Goal: Information Seeking & Learning: Learn about a topic

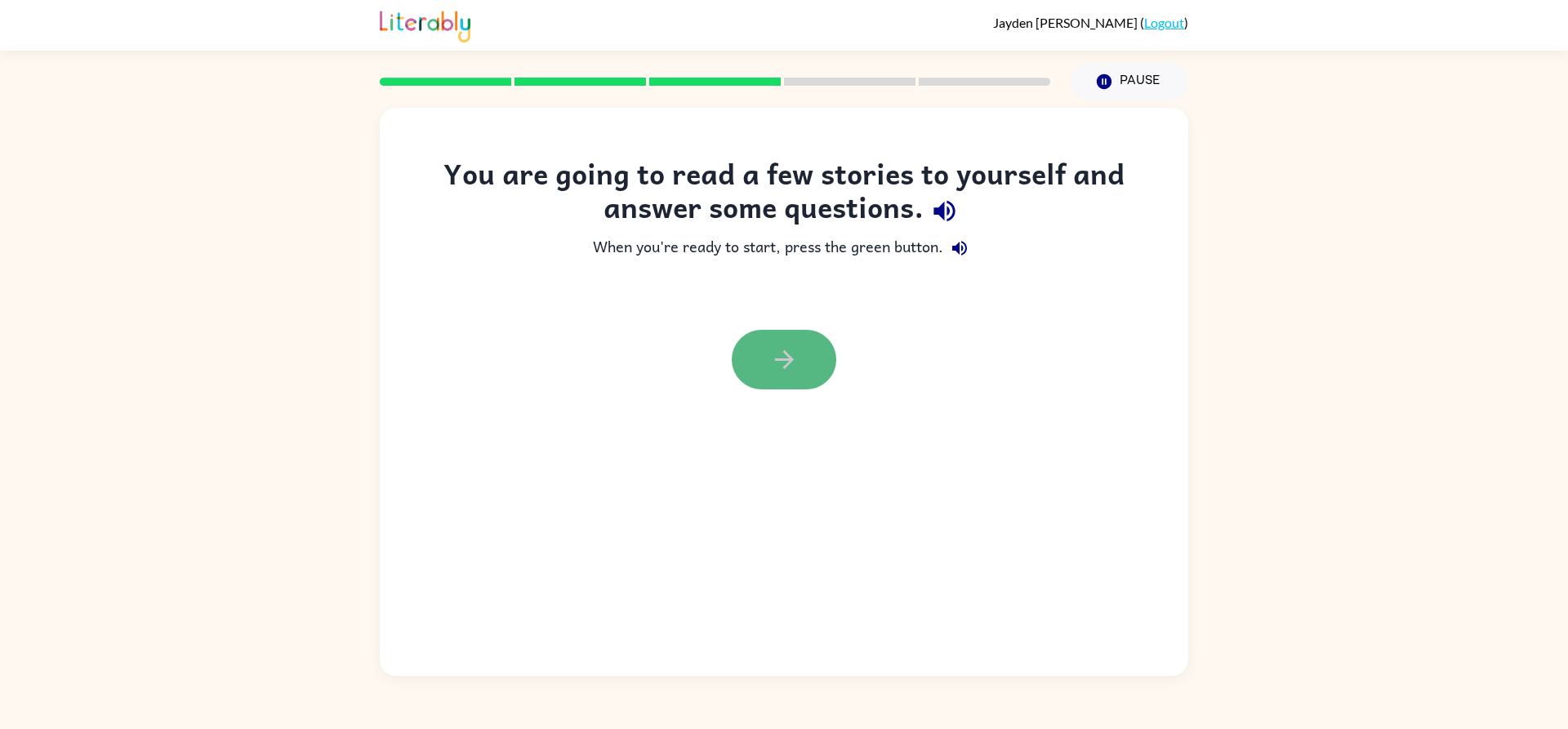
click at [804, 332] on button "button" at bounding box center [784, 359] width 105 height 60
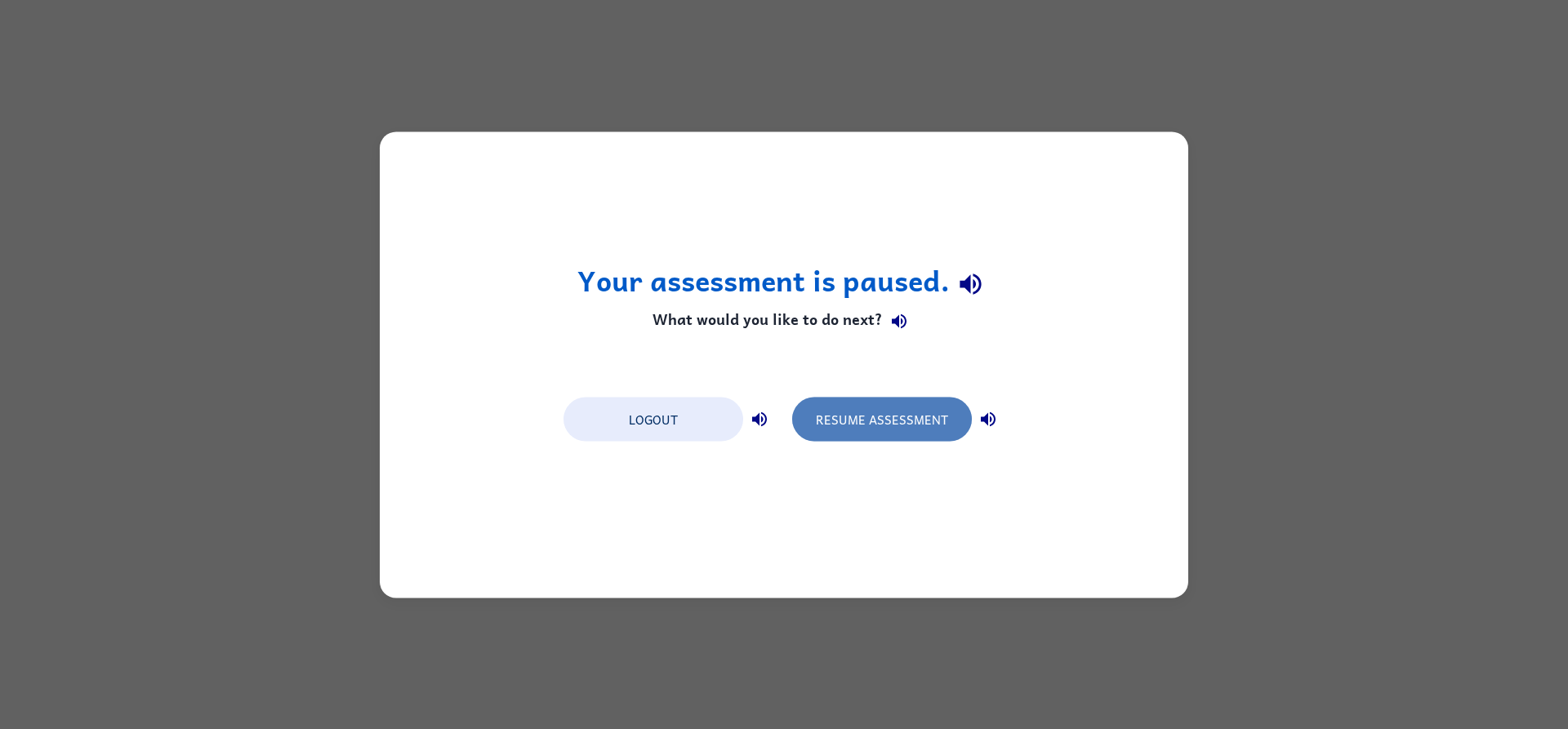
click at [879, 431] on button "Resume Assessment" at bounding box center [882, 419] width 180 height 44
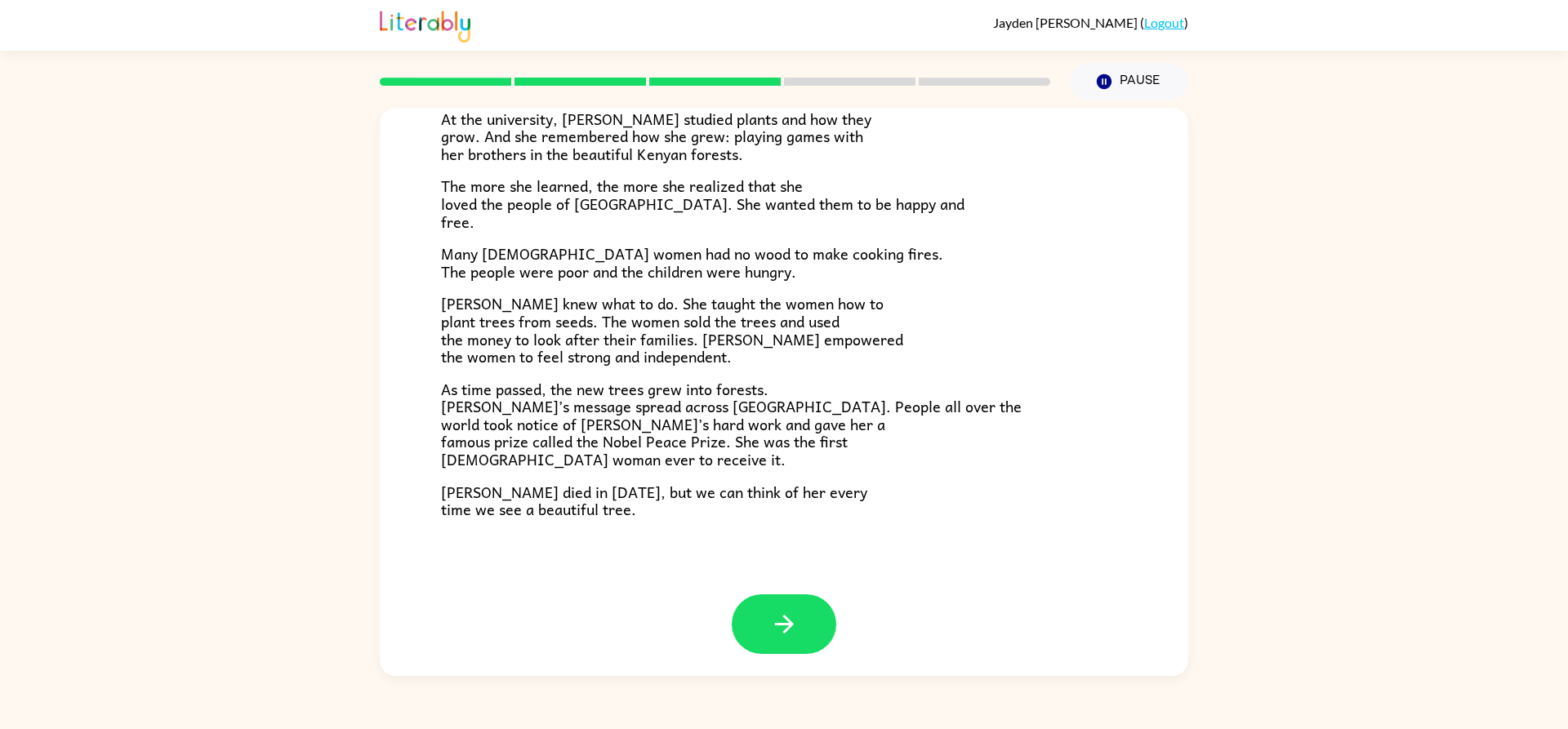
scroll to position [358, 0]
click at [782, 624] on icon "button" at bounding box center [784, 622] width 29 height 29
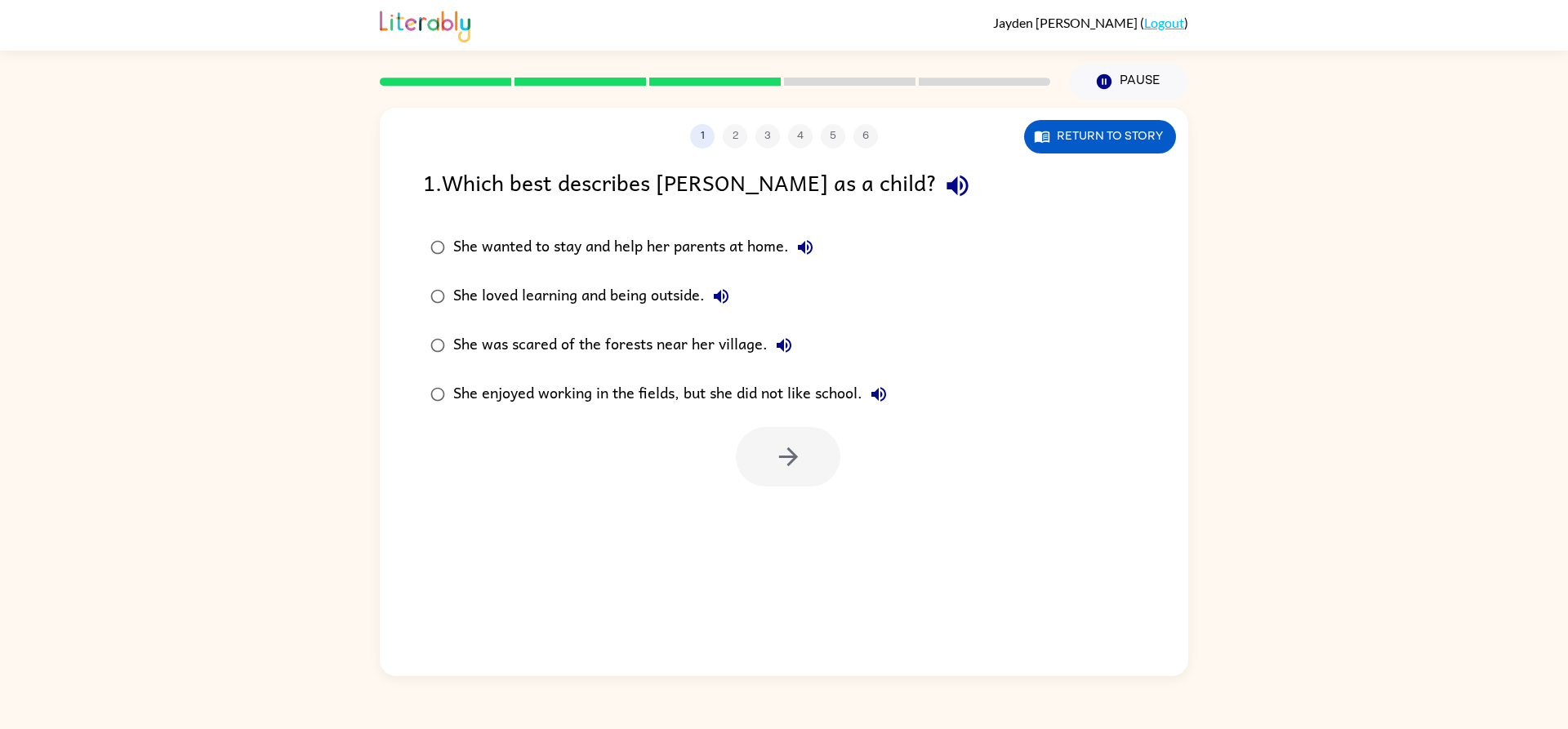
click at [448, 280] on label "She loved learning and being outside." at bounding box center [658, 296] width 489 height 49
click at [807, 451] on button "button" at bounding box center [788, 457] width 105 height 60
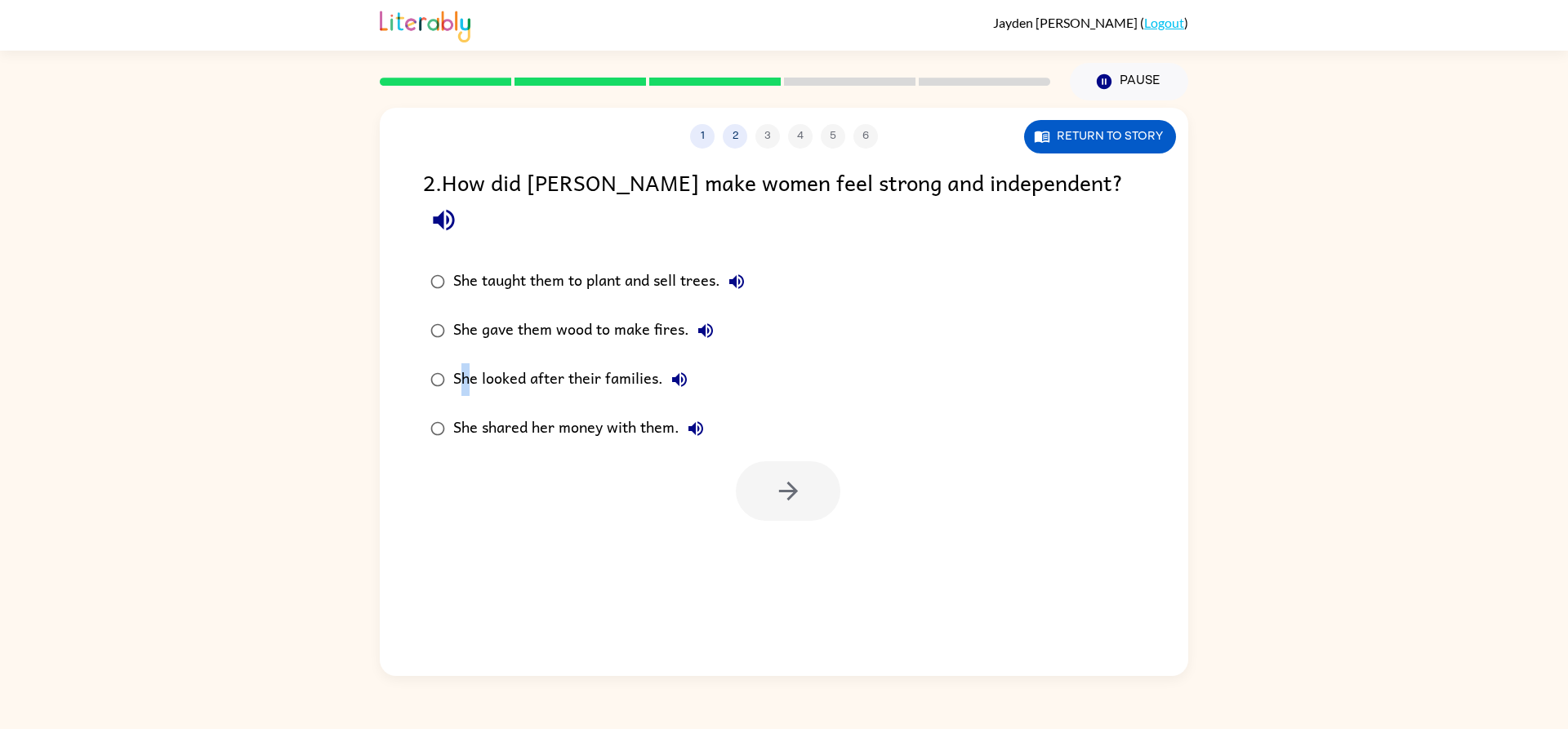
click at [458, 364] on div "She looked after their families." at bounding box center [574, 380] width 243 height 32
click at [457, 364] on div "She looked after their families." at bounding box center [574, 380] width 243 height 32
click at [801, 477] on icon "button" at bounding box center [789, 491] width 29 height 29
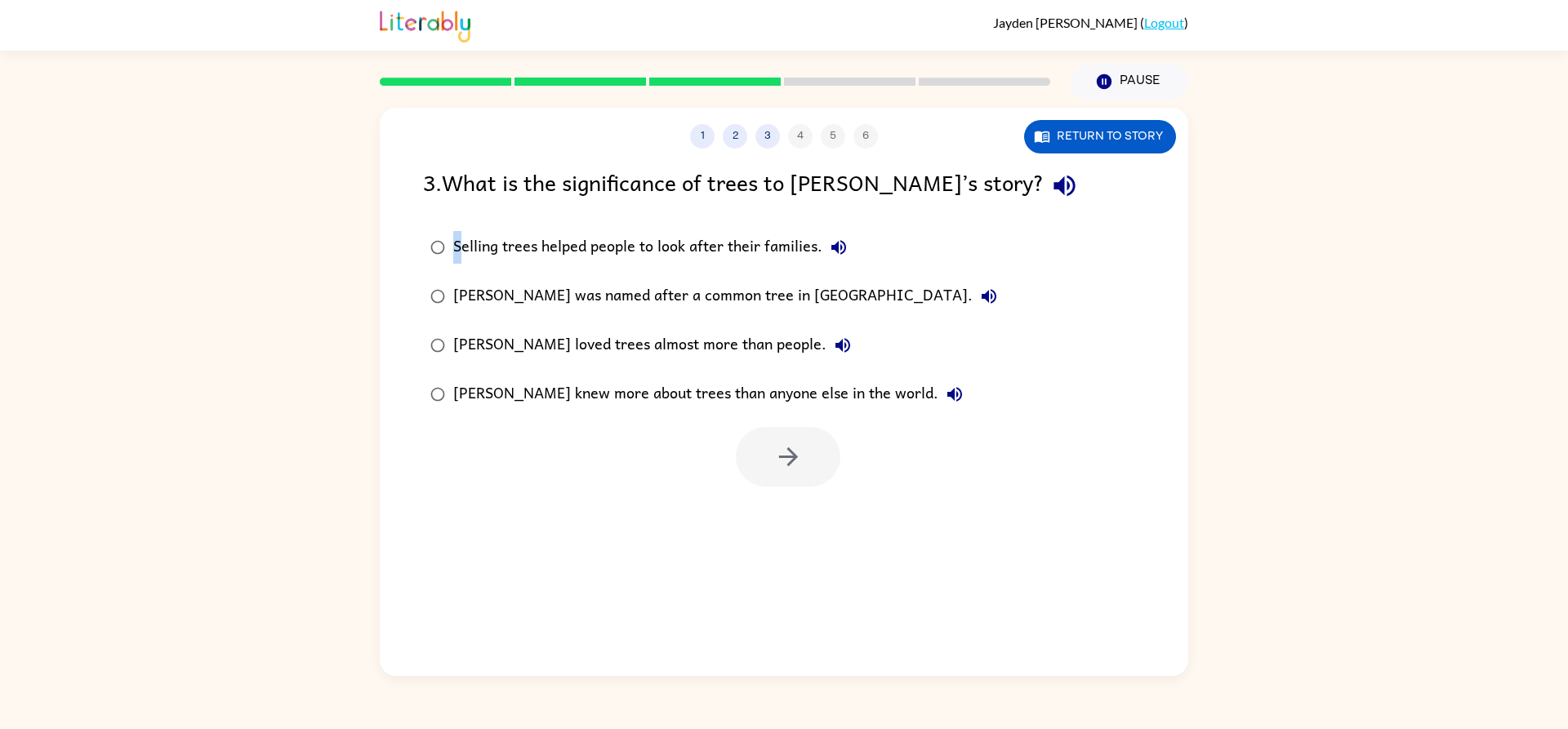
click at [445, 254] on label "Selling trees helped people to look after their families." at bounding box center [714, 248] width 600 height 49
drag, startPoint x: 783, startPoint y: 477, endPoint x: 738, endPoint y: 482, distance: 45.3
click at [738, 482] on div at bounding box center [788, 457] width 105 height 60
click at [744, 481] on div at bounding box center [788, 457] width 105 height 60
click at [767, 467] on button "button" at bounding box center [788, 457] width 105 height 60
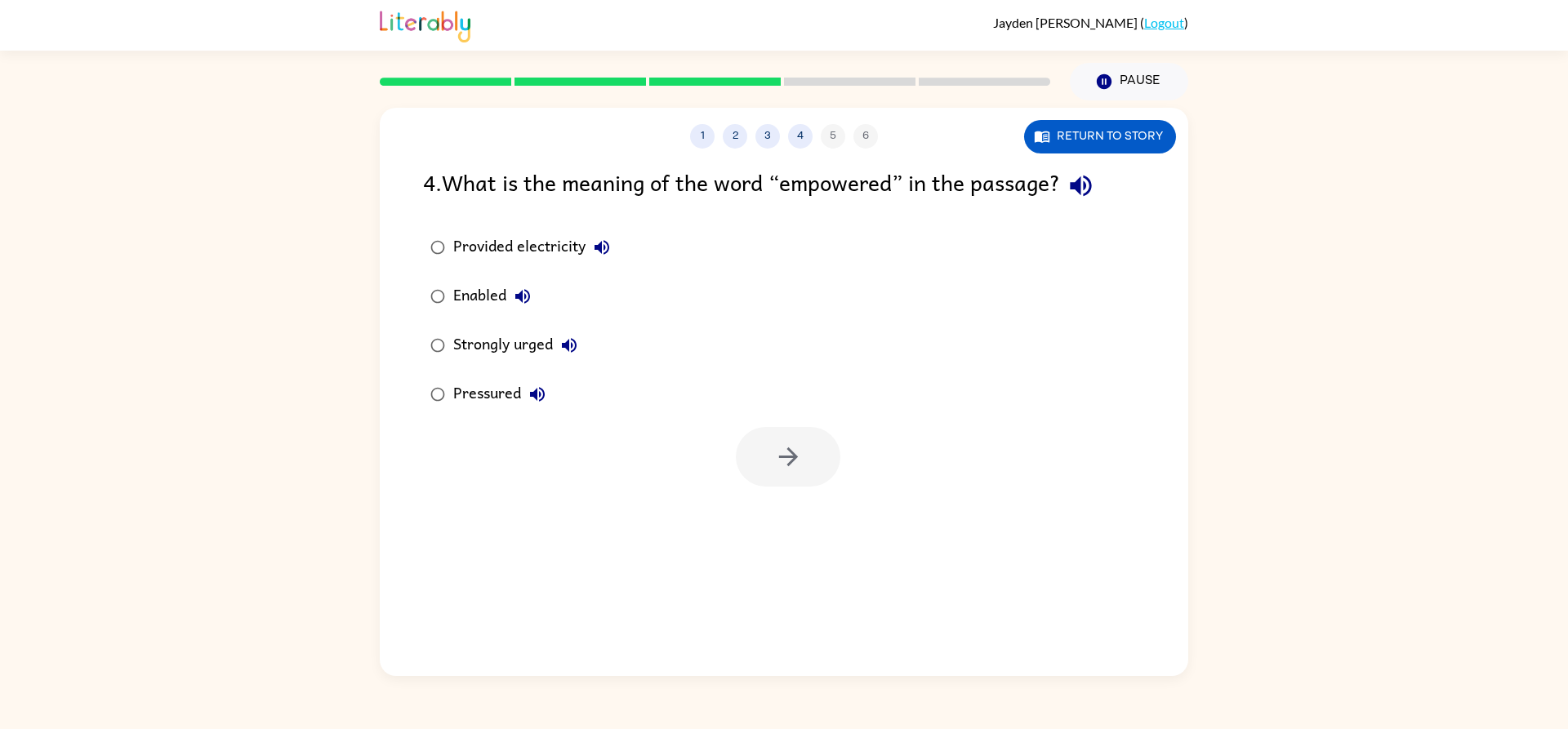
click at [454, 294] on div "Enabled" at bounding box center [496, 296] width 86 height 32
click at [778, 449] on icon "button" at bounding box center [789, 457] width 29 height 29
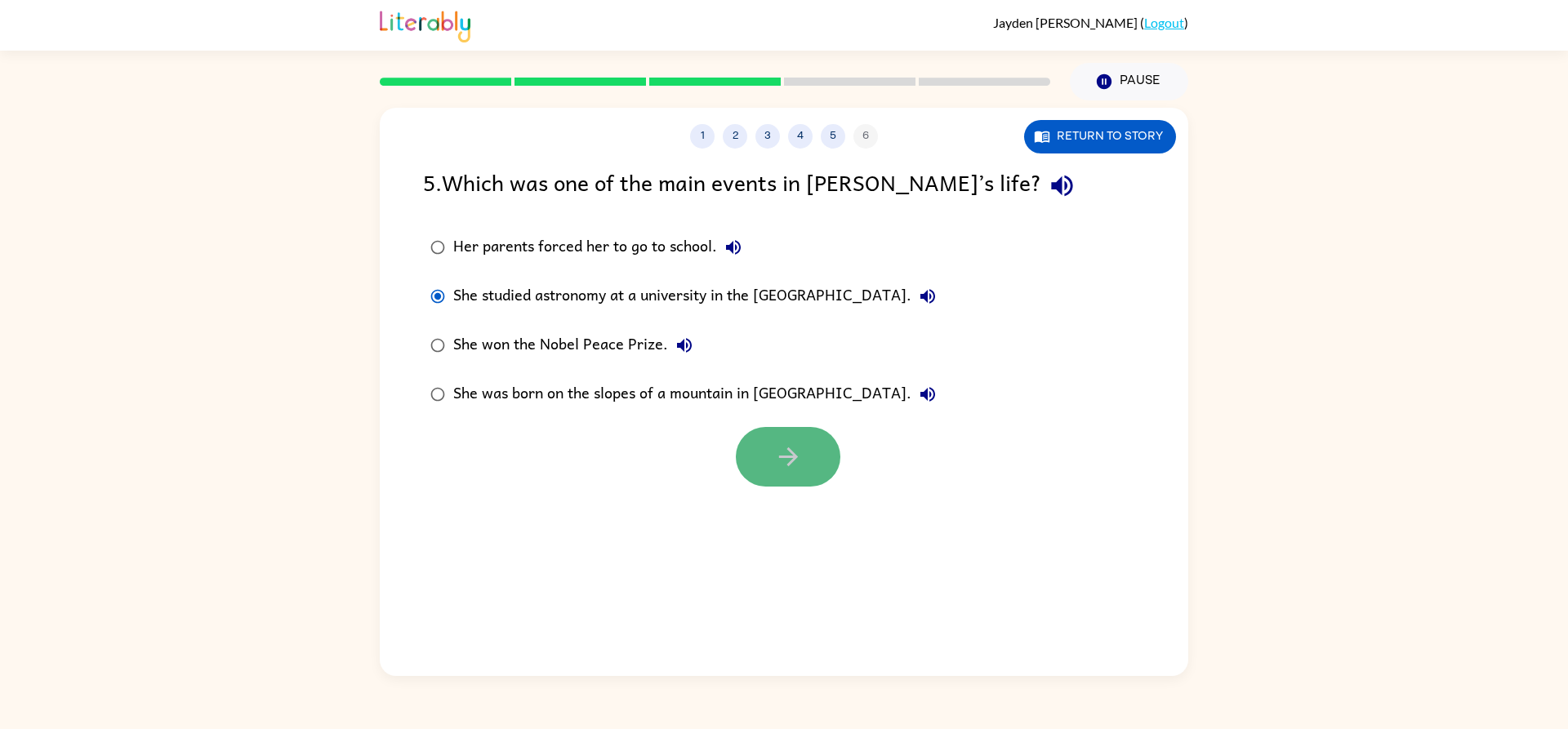
click at [783, 448] on icon "button" at bounding box center [789, 457] width 29 height 29
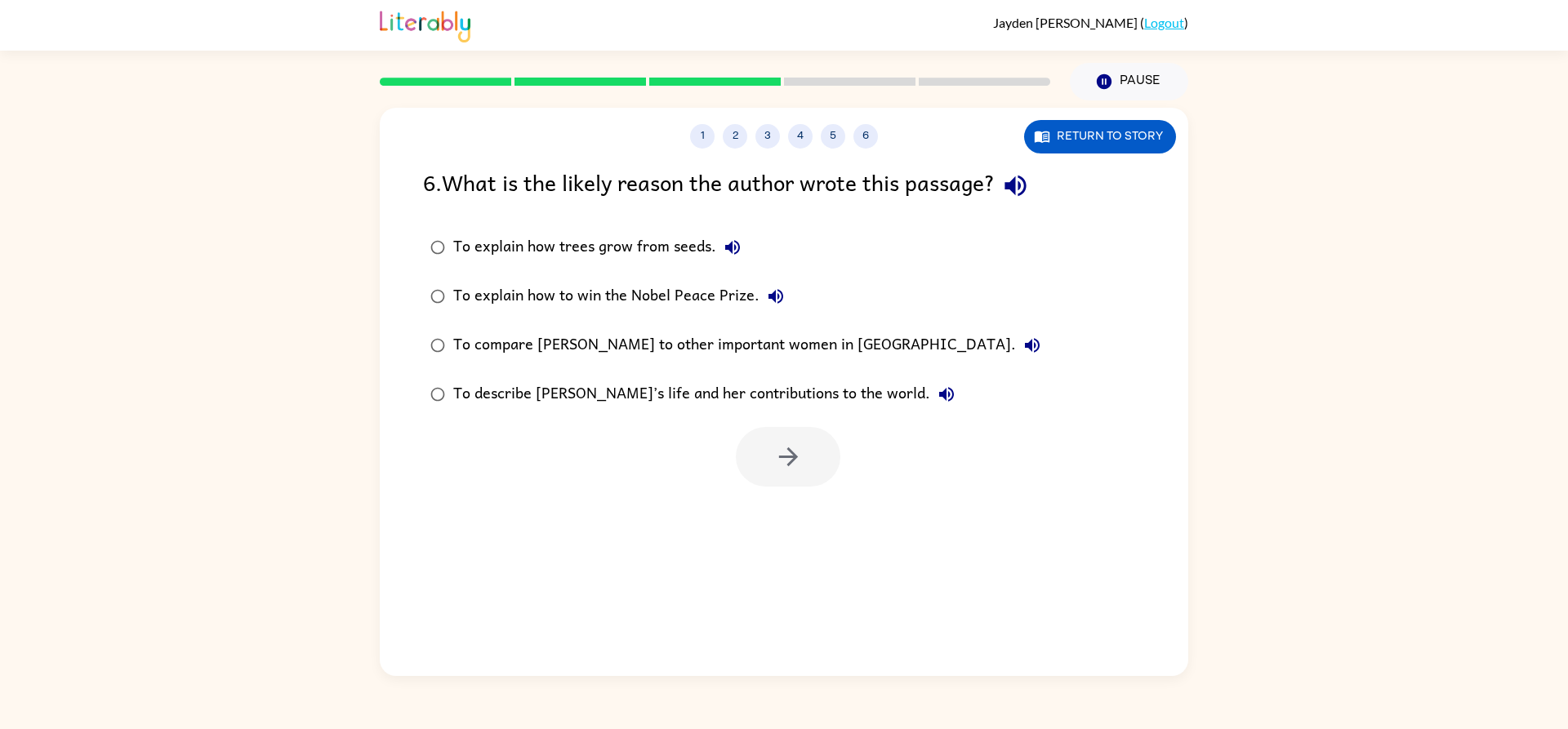
click at [466, 391] on div "To describe [PERSON_NAME]’s life and her contributions to the world." at bounding box center [708, 394] width 509 height 32
click at [784, 451] on icon "button" at bounding box center [789, 457] width 29 height 29
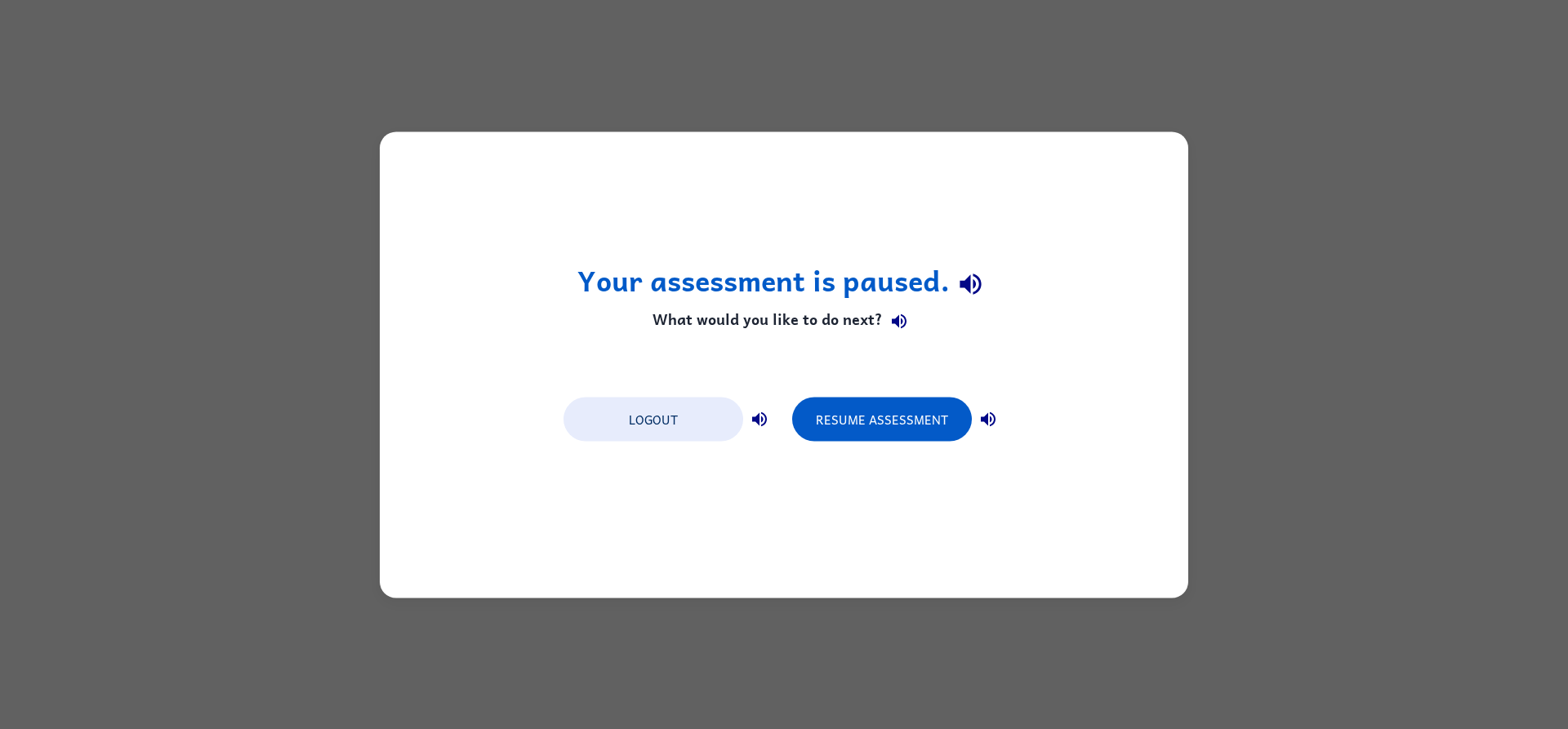
click at [873, 390] on div "Logout Resume Assessment" at bounding box center [784, 418] width 457 height 62
click at [875, 410] on button "Resume Assessment" at bounding box center [882, 419] width 180 height 44
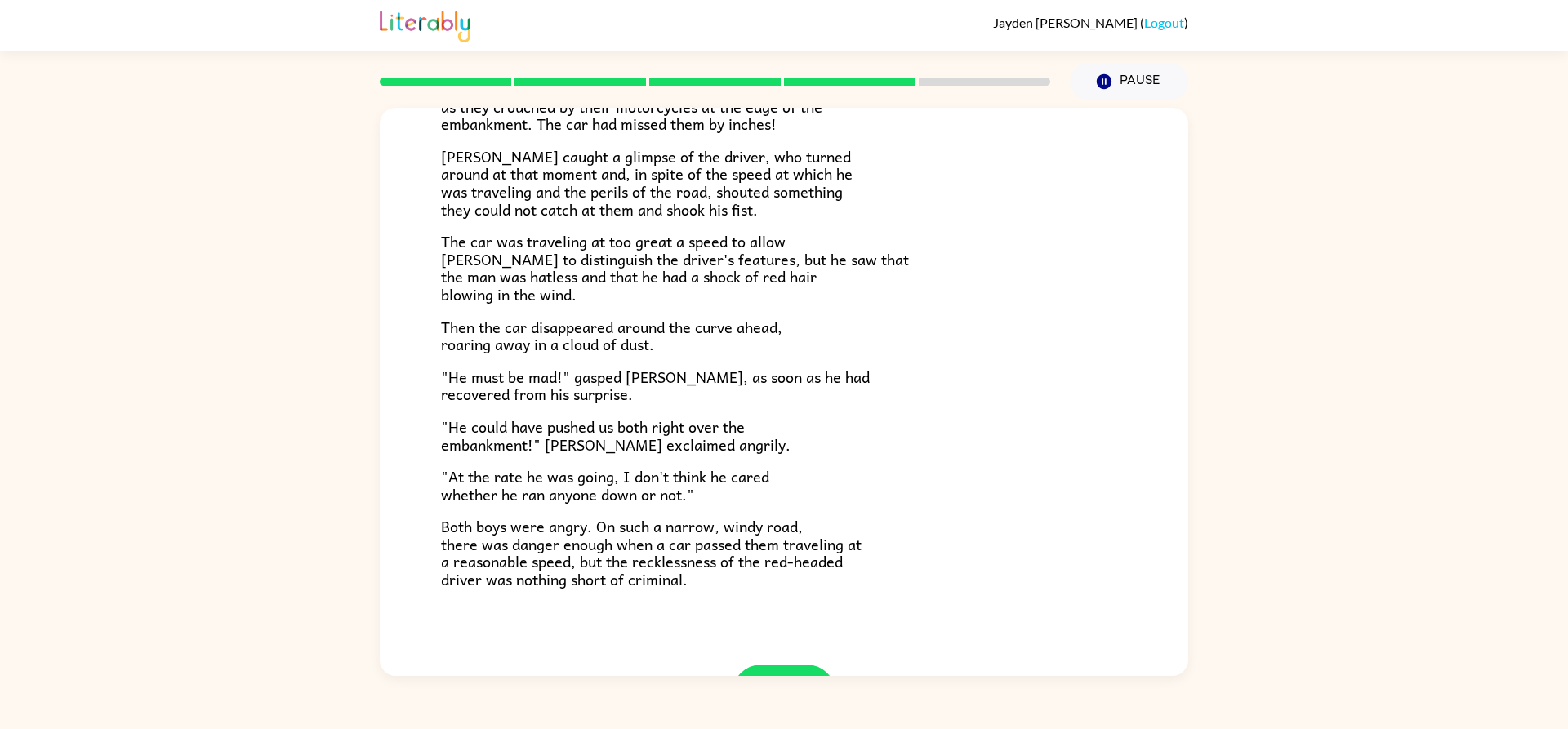
scroll to position [296, 0]
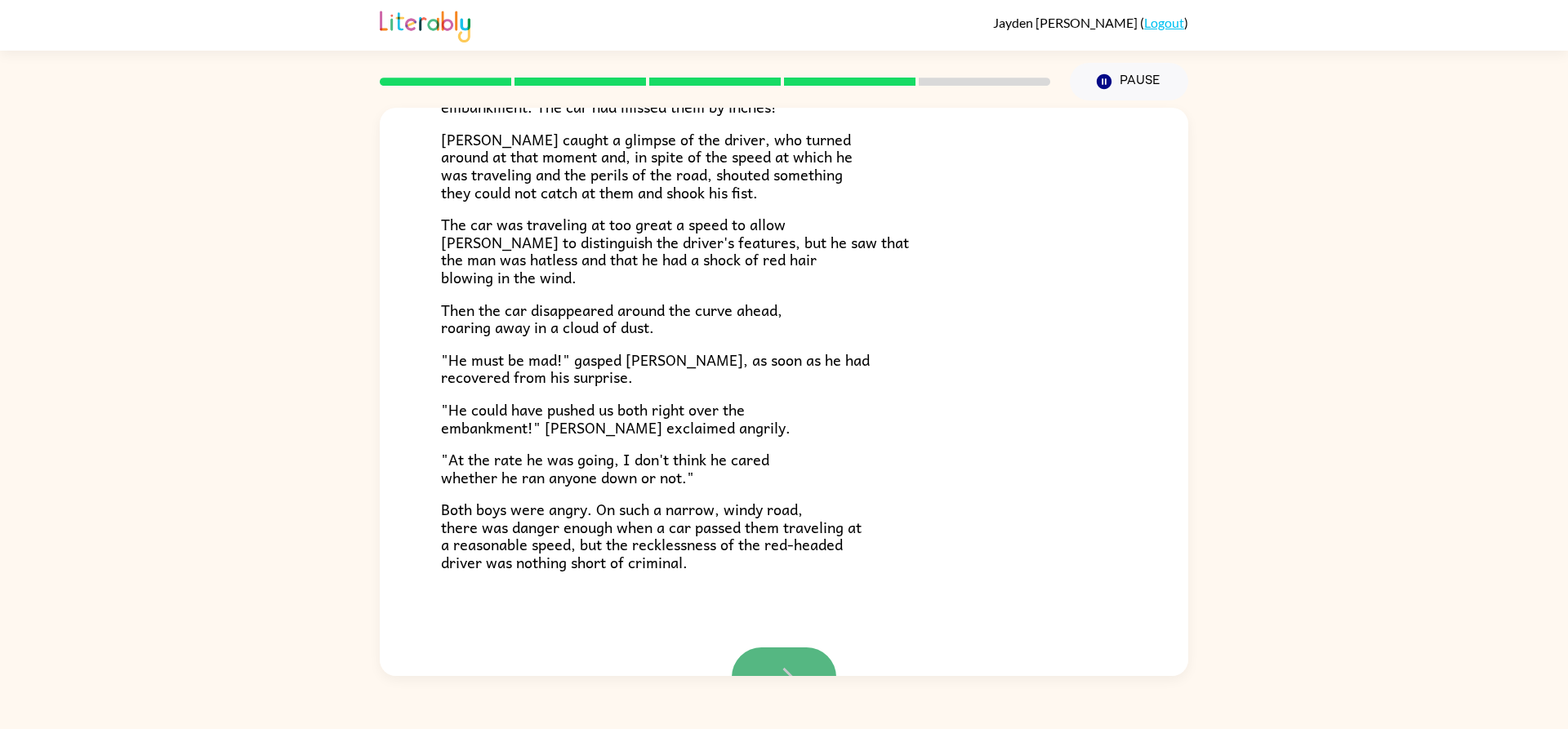
click at [790, 666] on icon "button" at bounding box center [784, 678] width 29 height 29
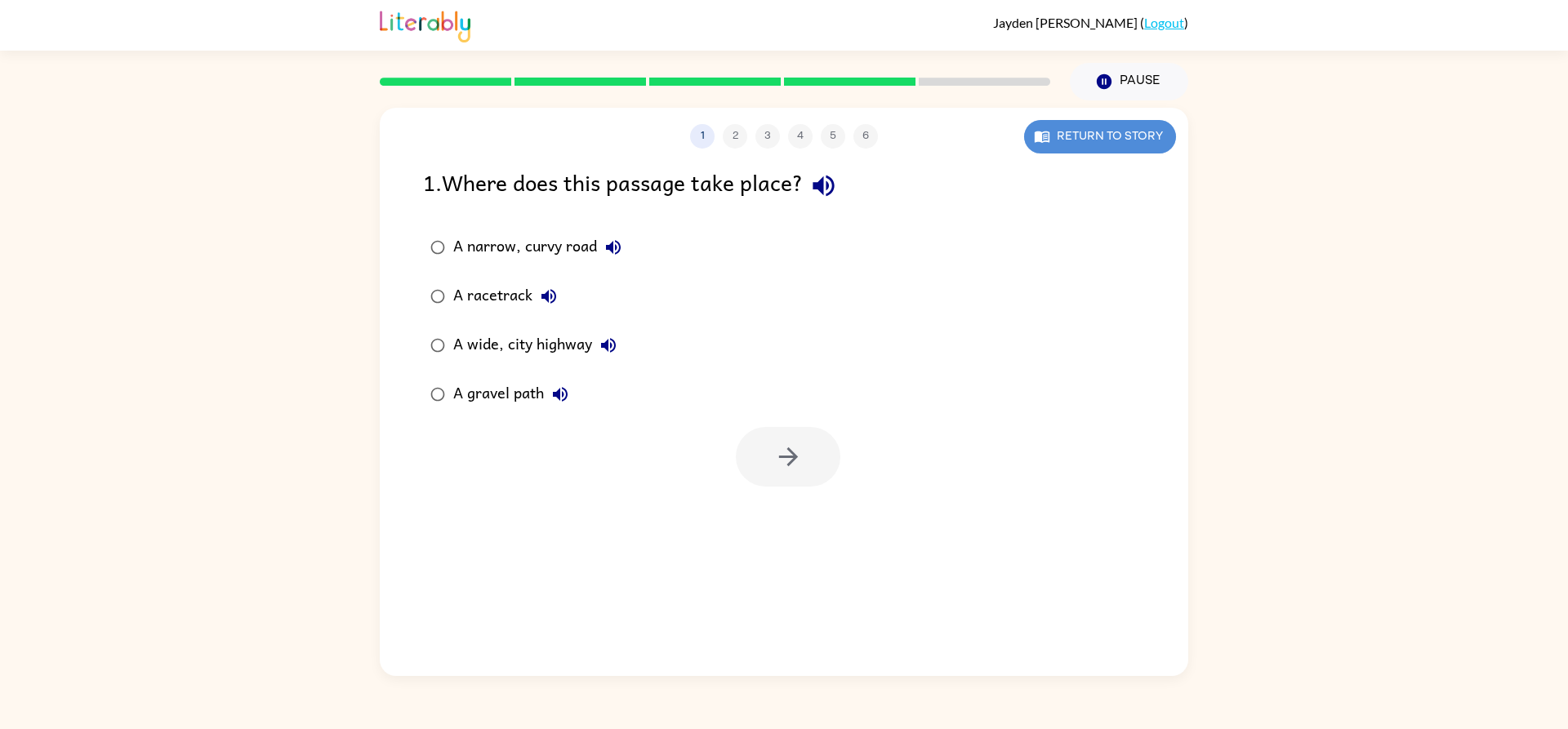
drag, startPoint x: 1111, startPoint y: 147, endPoint x: 1088, endPoint y: 198, distance: 55.9
click at [1110, 154] on div "1 2 3 4 5 6 Return to story 1 . Where does this passage take place? A narrow, c…" at bounding box center [784, 392] width 808 height 568
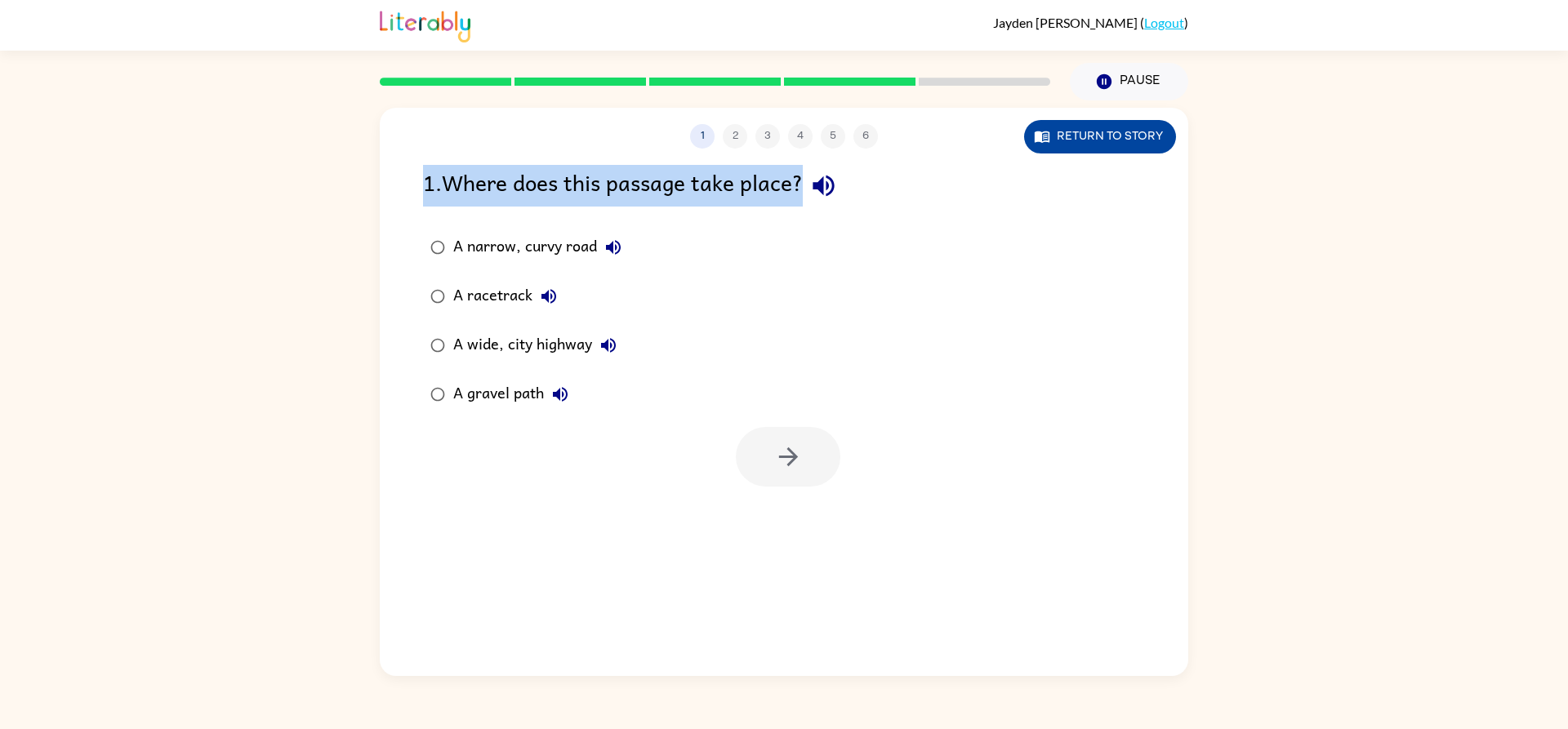
click at [1061, 152] on div "1 2 3 4 5 6 Return to story 1 . Where does this passage take place? A narrow, c…" at bounding box center [784, 392] width 808 height 568
click at [1068, 136] on button "Return to story" at bounding box center [1100, 136] width 152 height 33
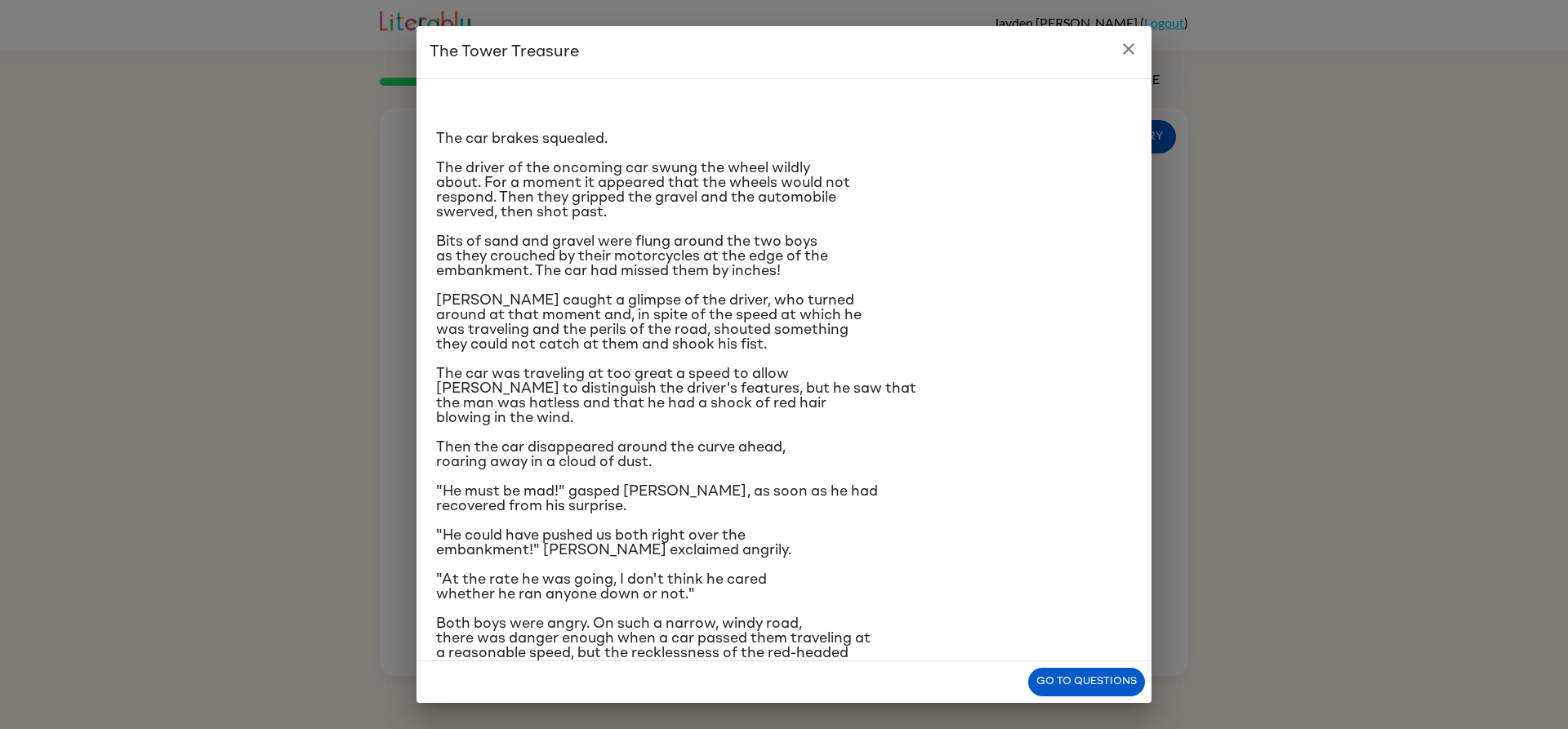
drag, startPoint x: 1099, startPoint y: 678, endPoint x: 1093, endPoint y: 669, distance: 10.8
click at [1098, 677] on button "Go to questions" at bounding box center [1086, 682] width 117 height 29
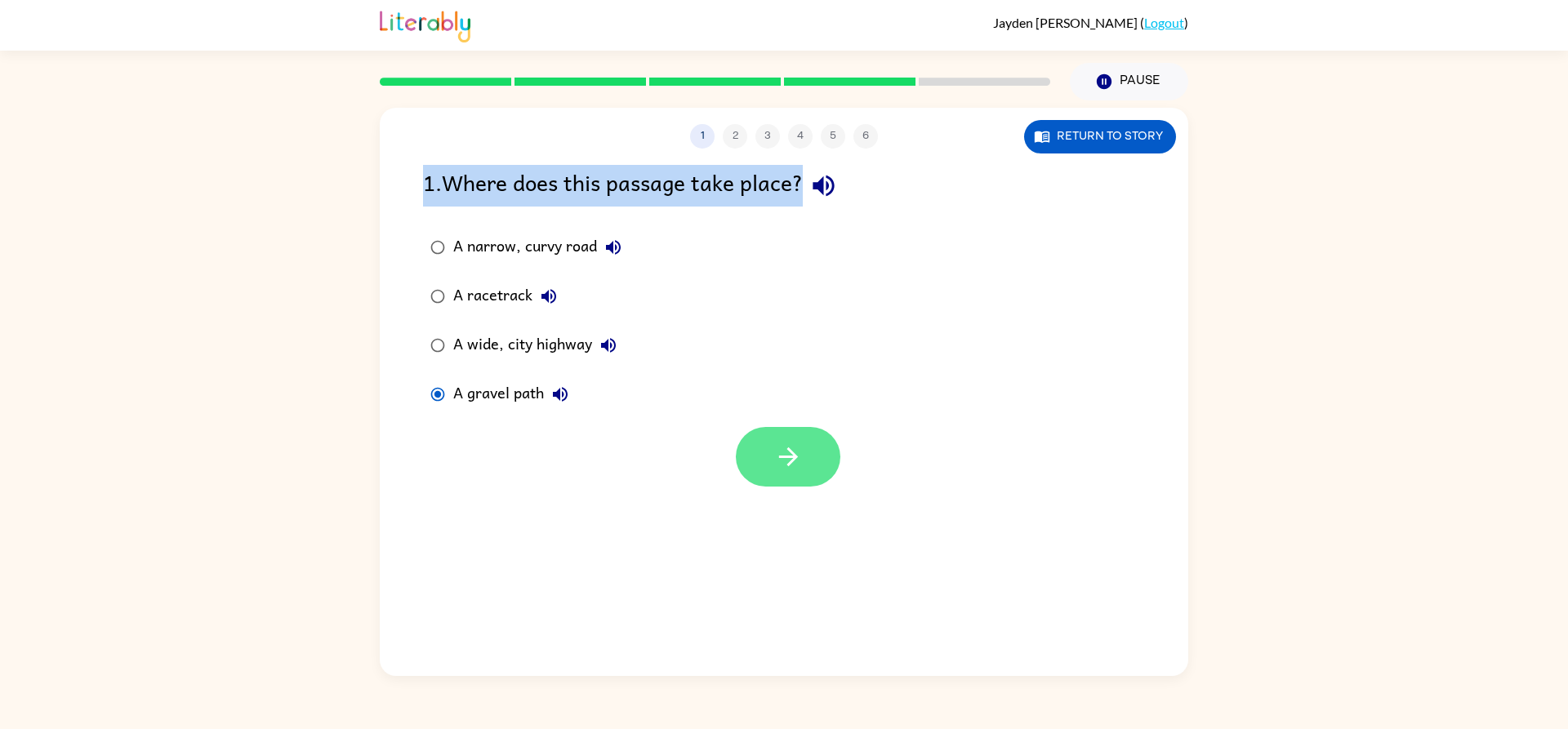
click at [824, 459] on button "button" at bounding box center [788, 457] width 105 height 60
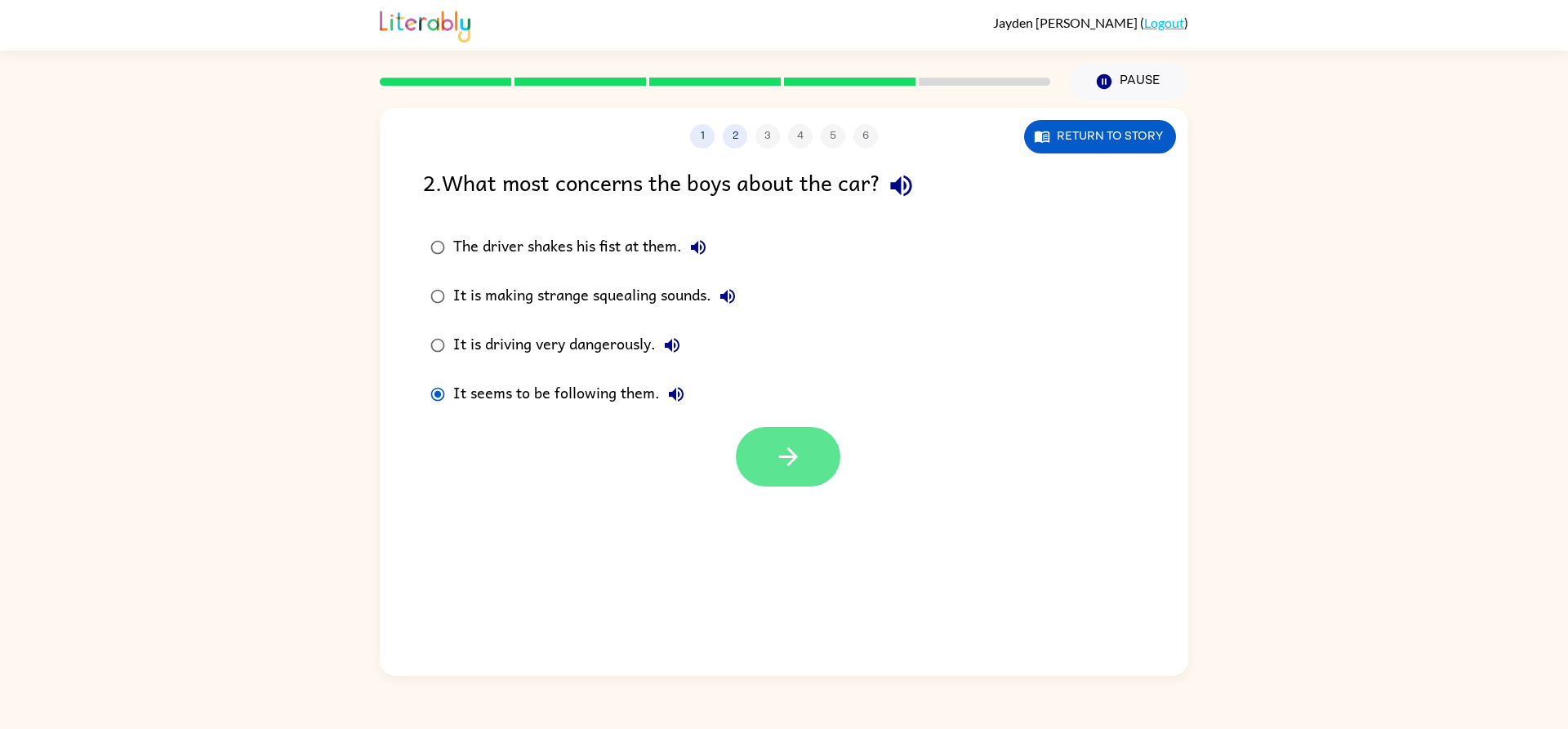
click at [809, 440] on button "button" at bounding box center [788, 457] width 105 height 60
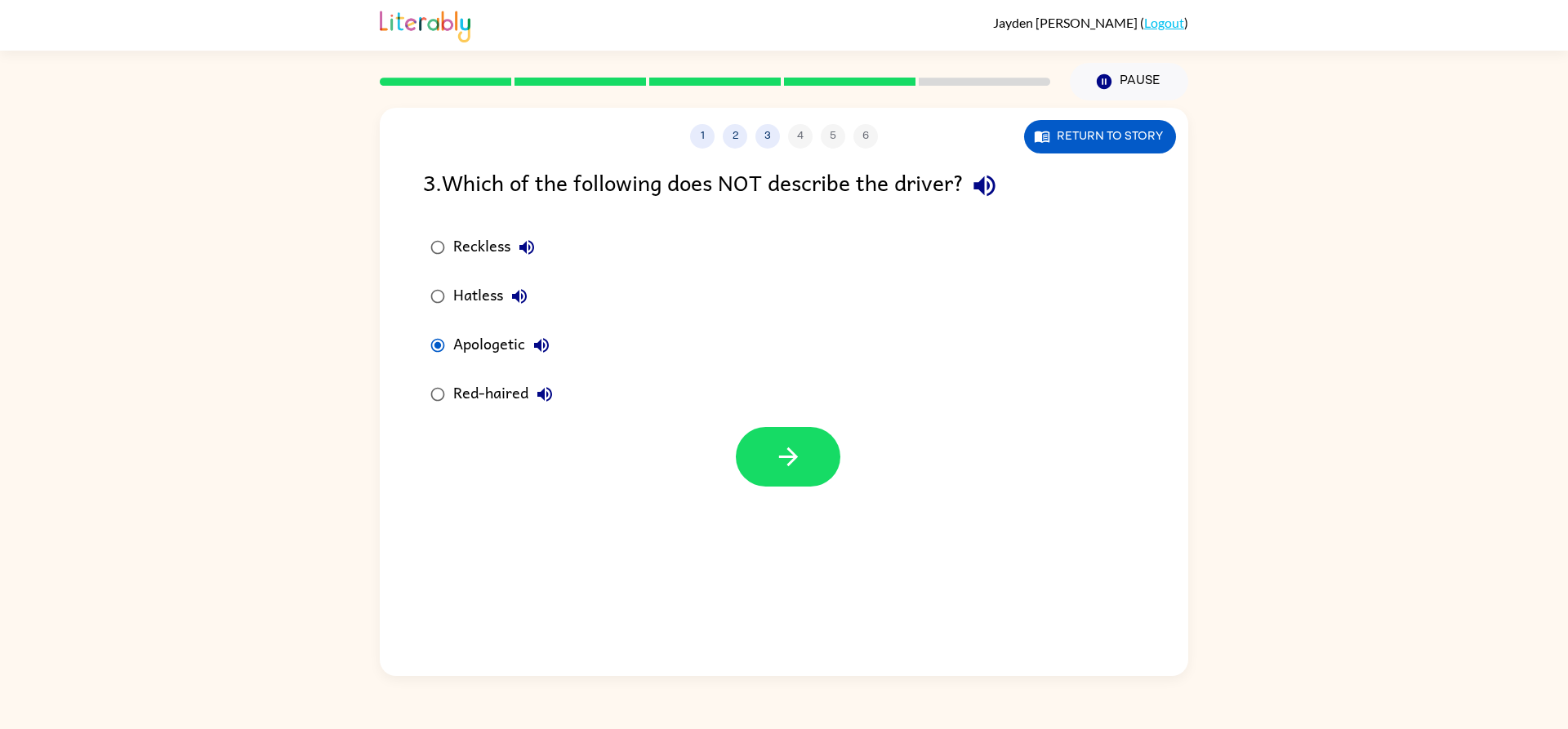
click at [827, 482] on div at bounding box center [788, 457] width 105 height 60
click at [762, 470] on button "button" at bounding box center [788, 457] width 105 height 60
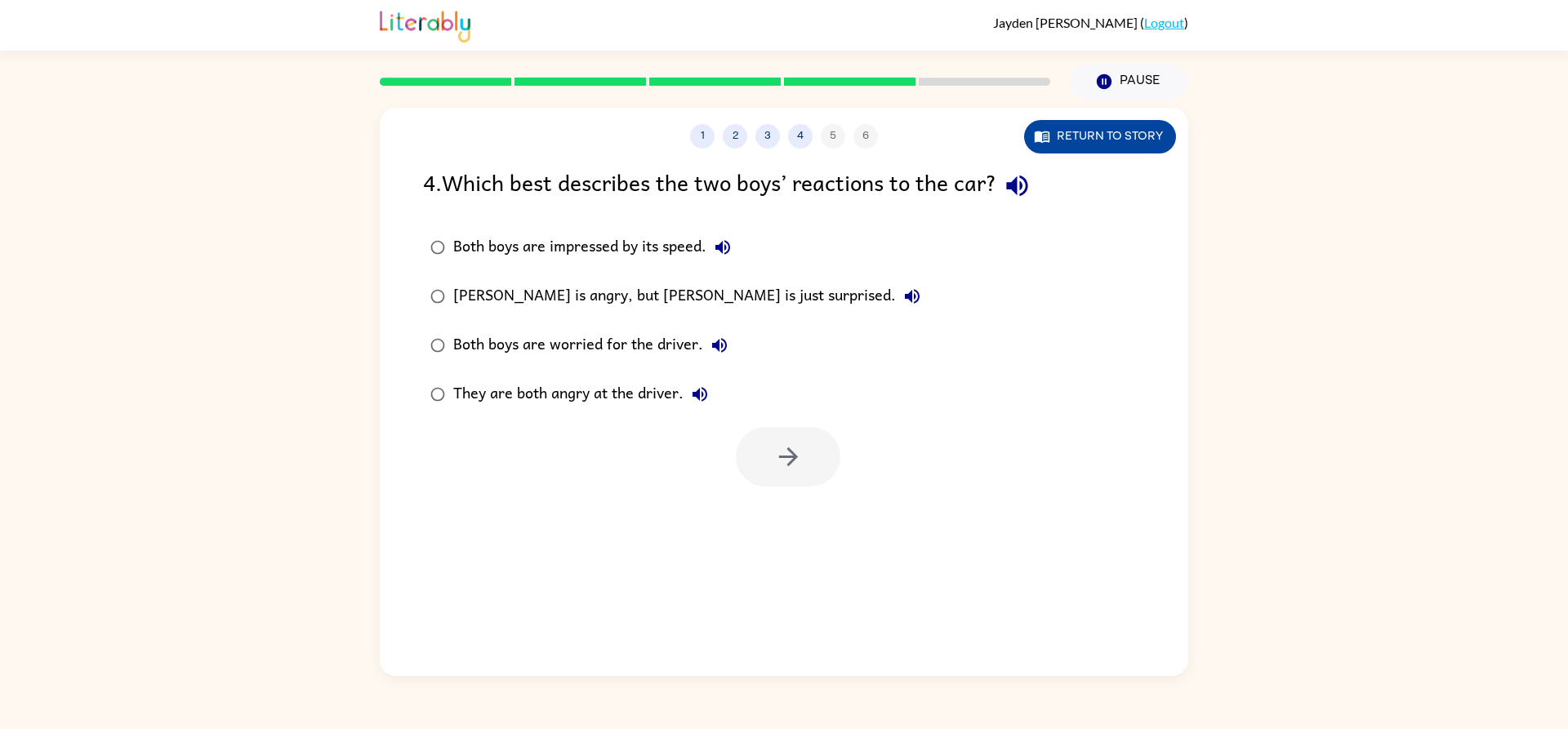
click at [1114, 147] on button "Return to story" at bounding box center [1100, 136] width 152 height 33
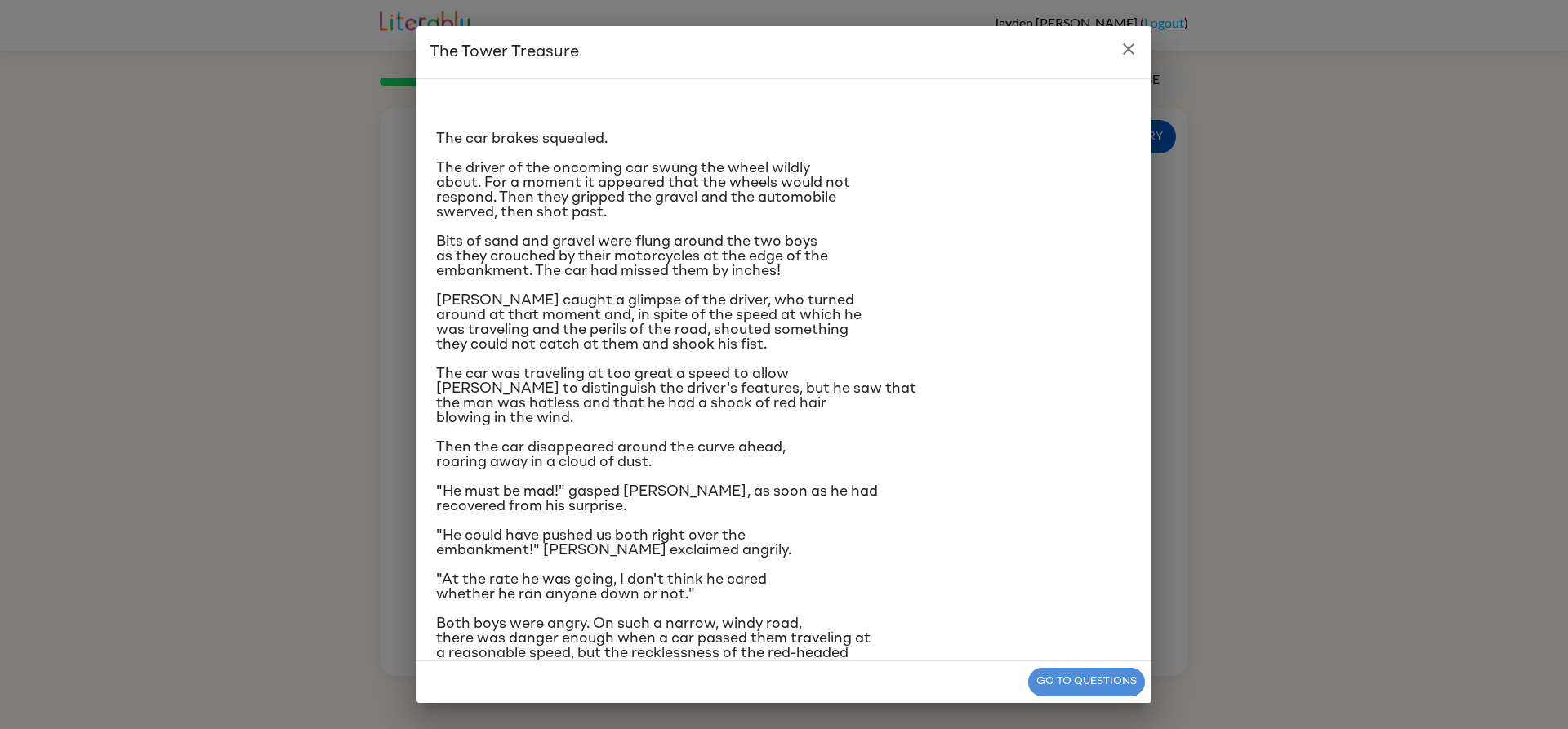
drag, startPoint x: 807, startPoint y: 199, endPoint x: 1062, endPoint y: 693, distance: 555.9
click at [1062, 693] on button "Go to questions" at bounding box center [1086, 682] width 117 height 29
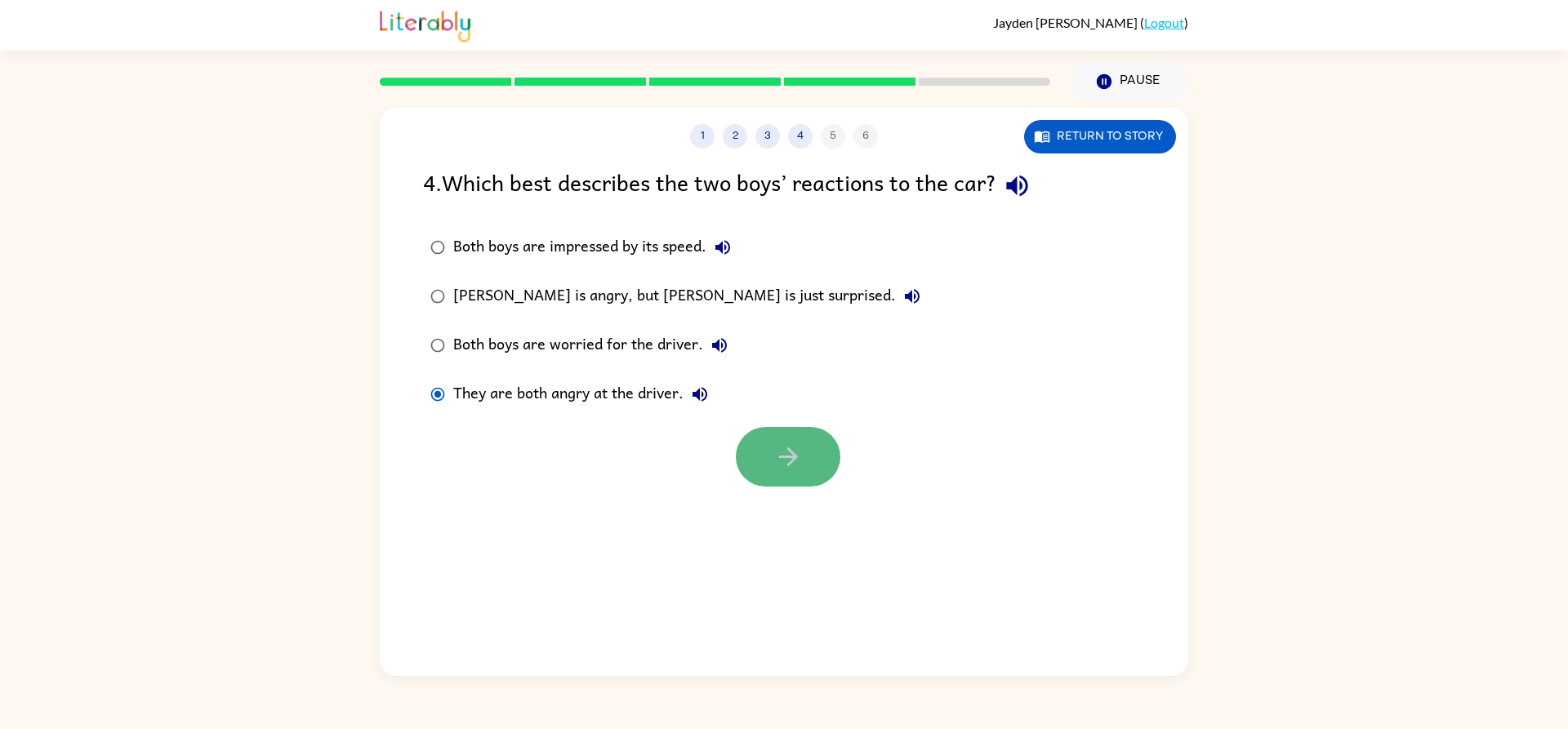
click at [811, 461] on button "button" at bounding box center [788, 457] width 105 height 60
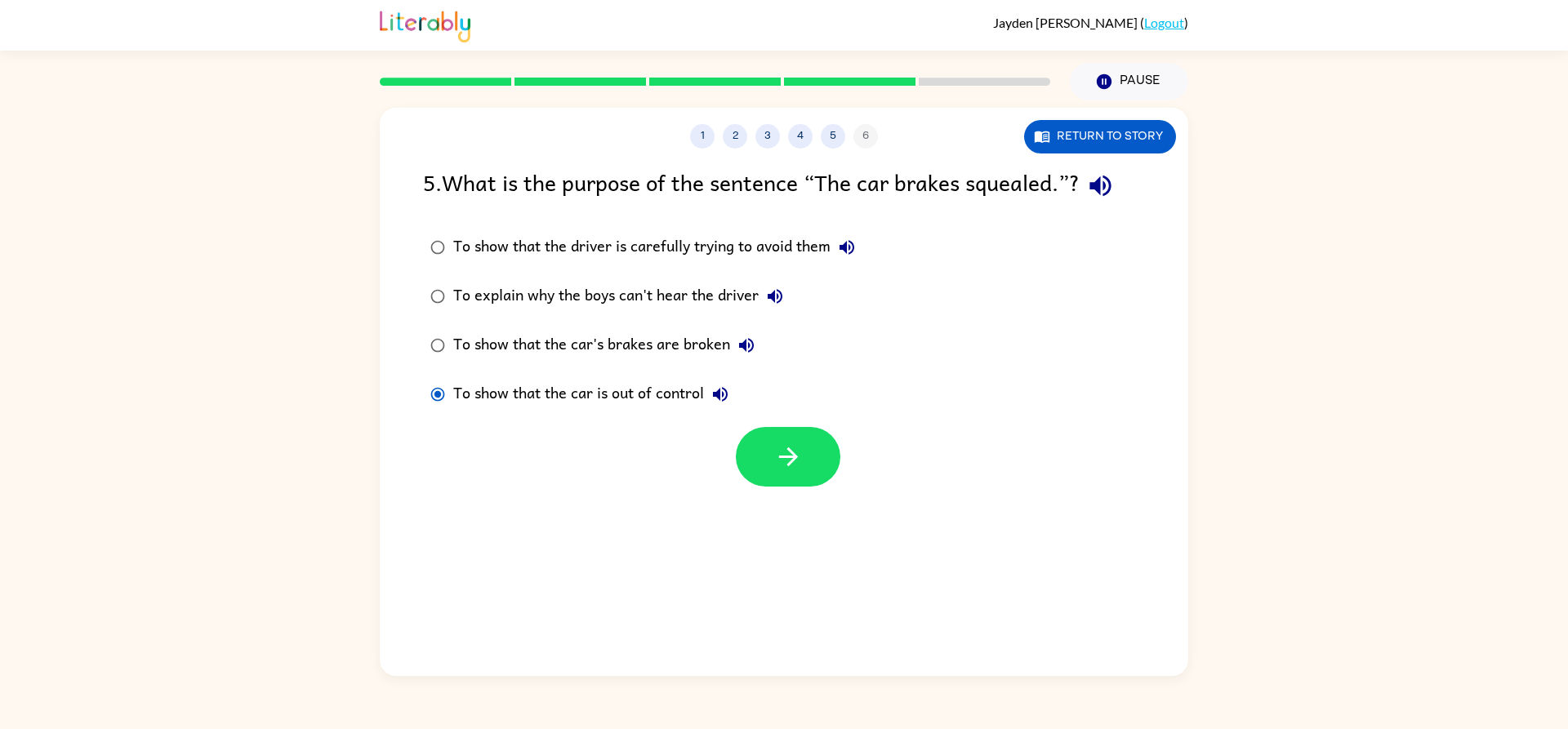
click at [858, 446] on div at bounding box center [784, 453] width 808 height 68
click at [801, 460] on icon "button" at bounding box center [789, 457] width 29 height 29
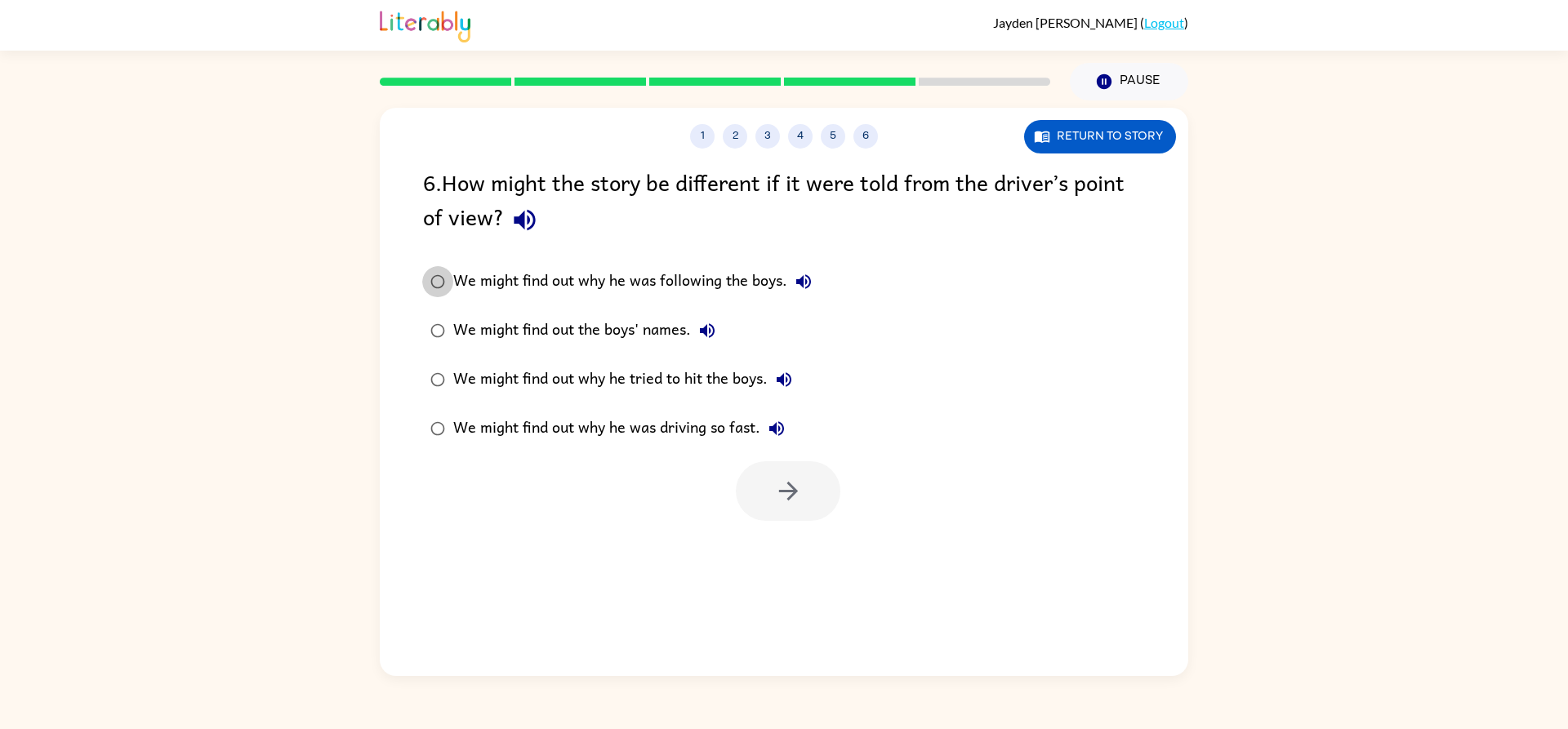
click at [422, 288] on label "We might find out why he was following the boys." at bounding box center [621, 282] width 414 height 49
click at [778, 507] on button "button" at bounding box center [788, 491] width 105 height 60
